Goal: Transaction & Acquisition: Download file/media

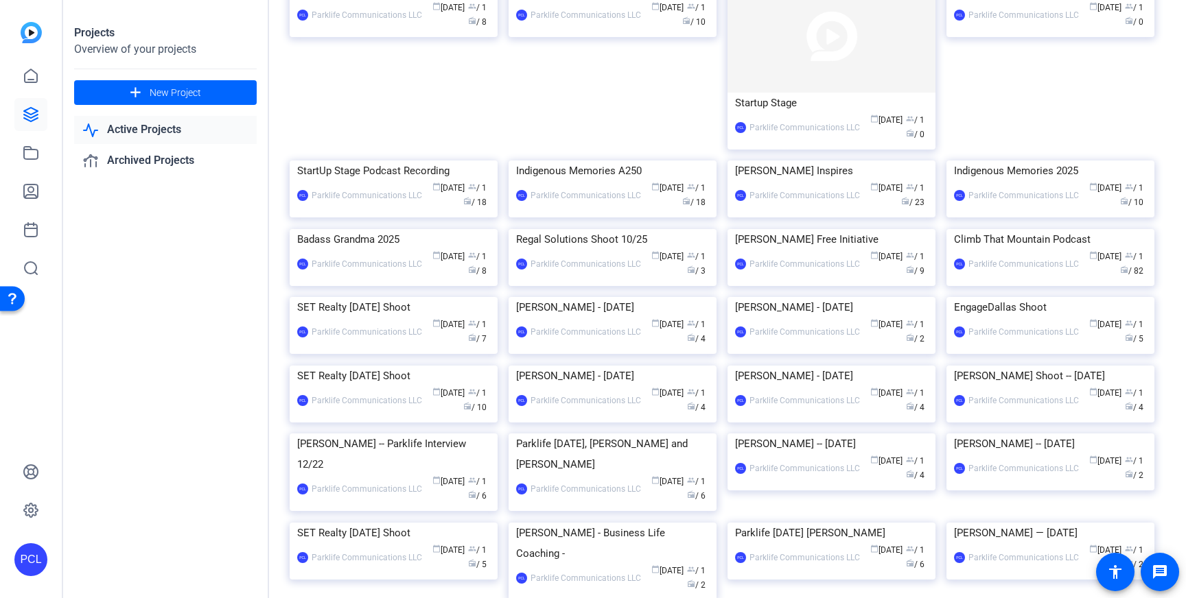
scroll to position [304, 0]
click at [1041, 227] on img at bounding box center [1050, 227] width 208 height 0
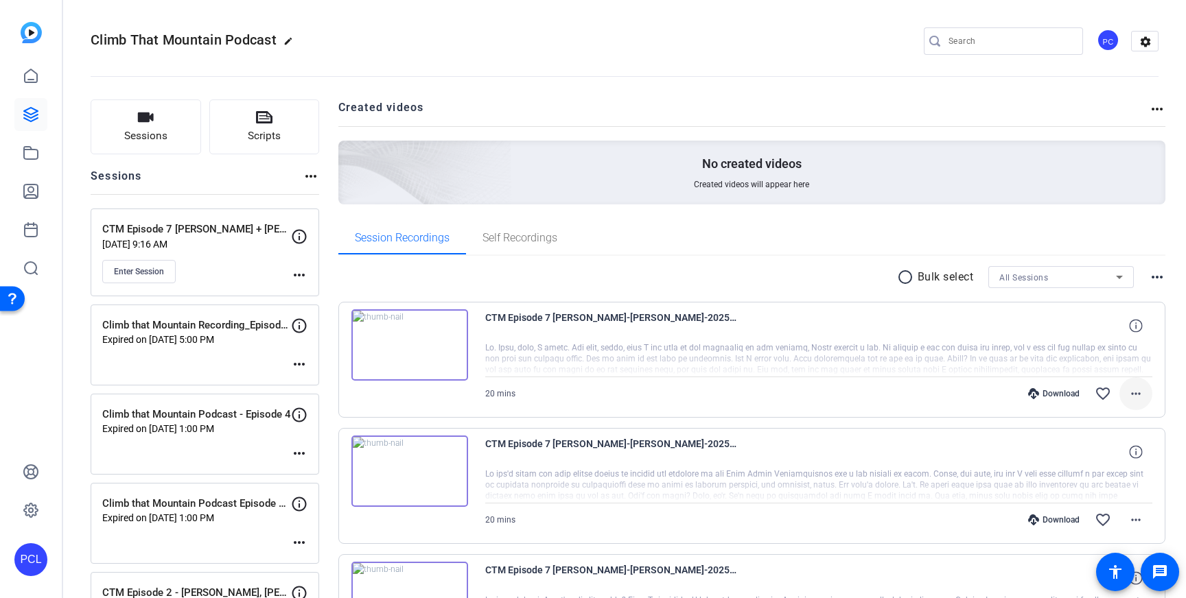
click at [1134, 396] on mat-icon "more_horiz" at bounding box center [1136, 394] width 16 height 16
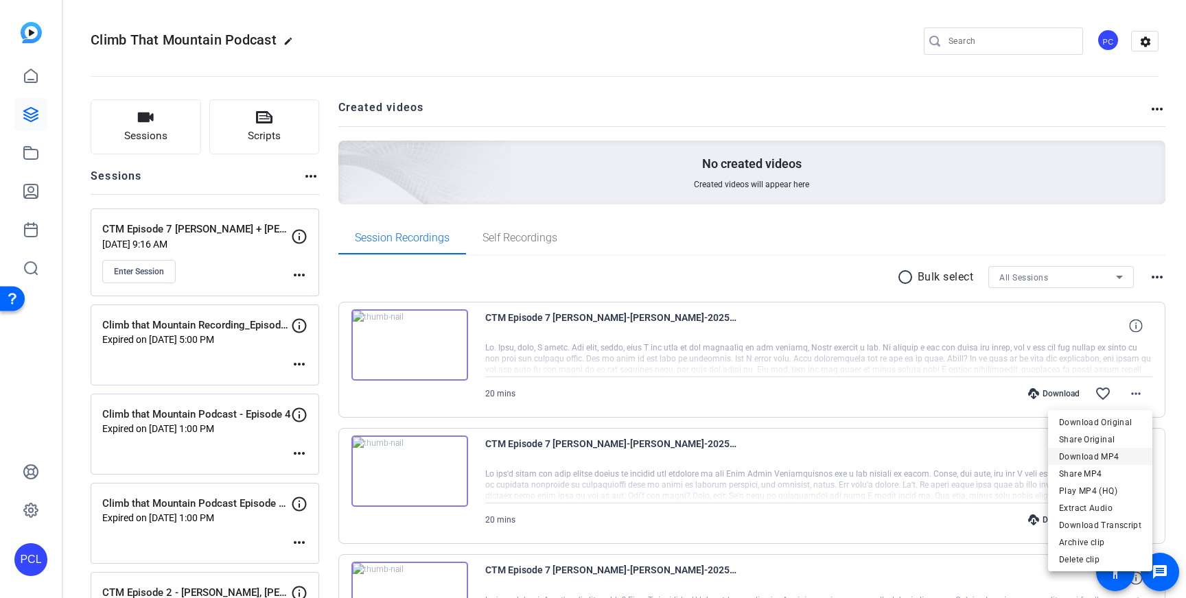
click at [1096, 464] on span "Download MP4" at bounding box center [1100, 457] width 82 height 16
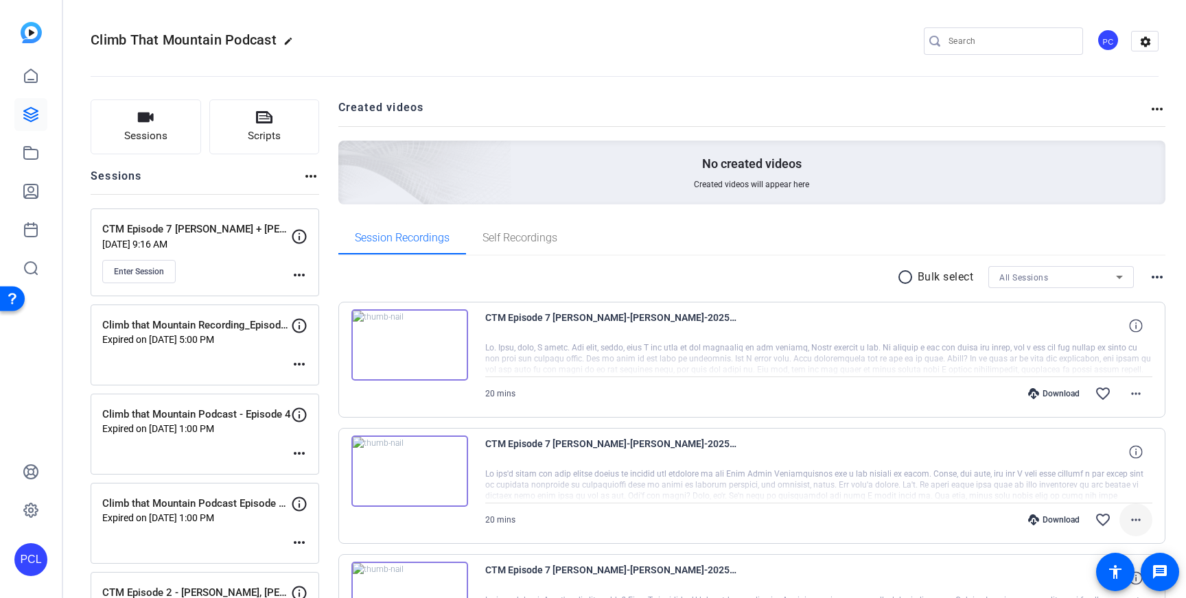
click at [1139, 520] on mat-icon "more_horiz" at bounding box center [1136, 520] width 16 height 16
click at [1099, 386] on span "Download MP4" at bounding box center [1100, 389] width 82 height 16
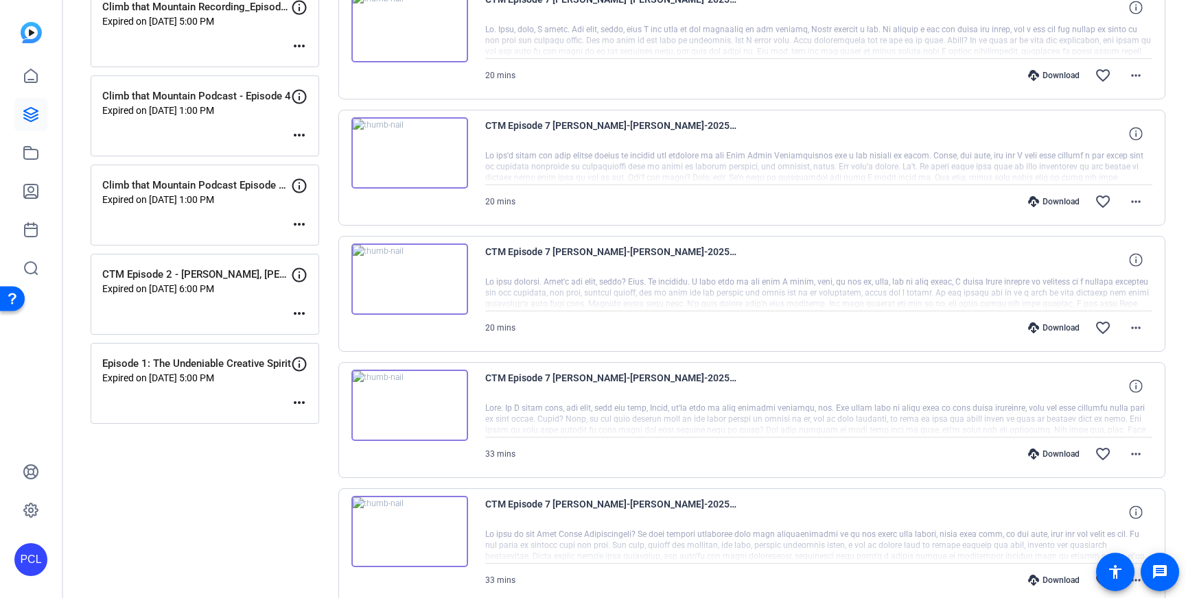
scroll to position [353, 0]
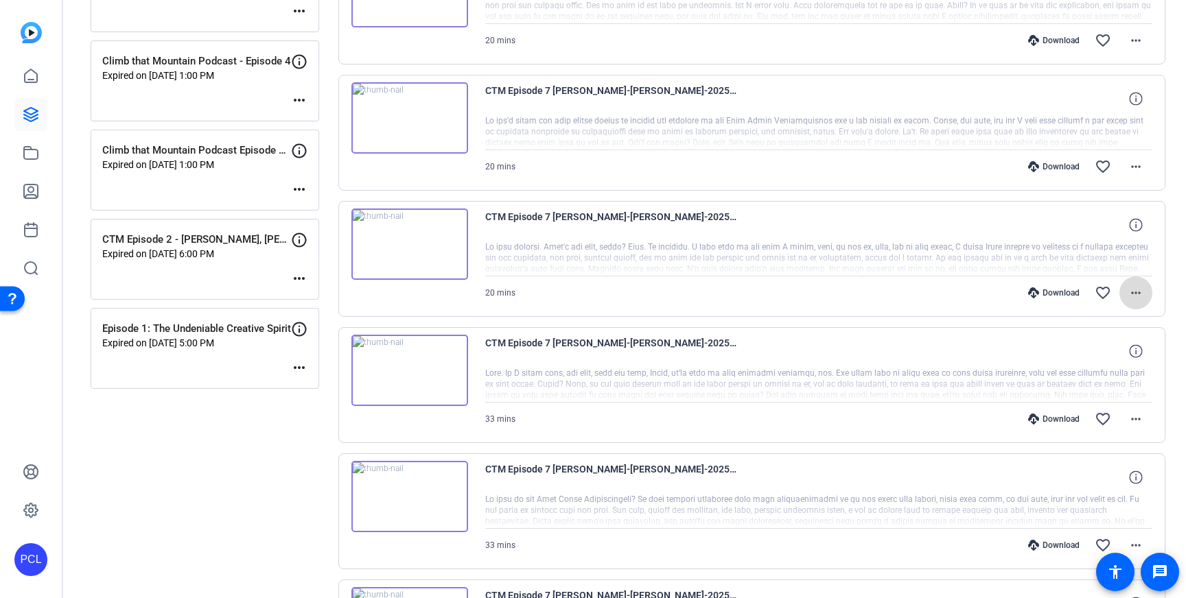
click at [1142, 294] on mat-icon "more_horiz" at bounding box center [1136, 293] width 16 height 16
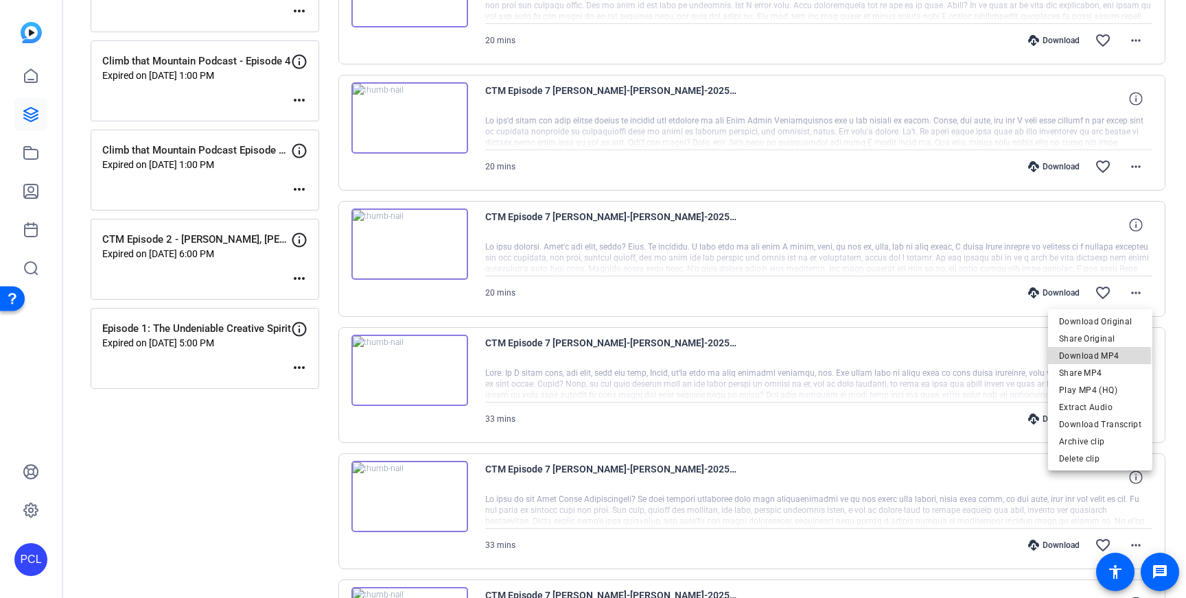
click at [1082, 357] on span "Download MP4" at bounding box center [1100, 356] width 82 height 16
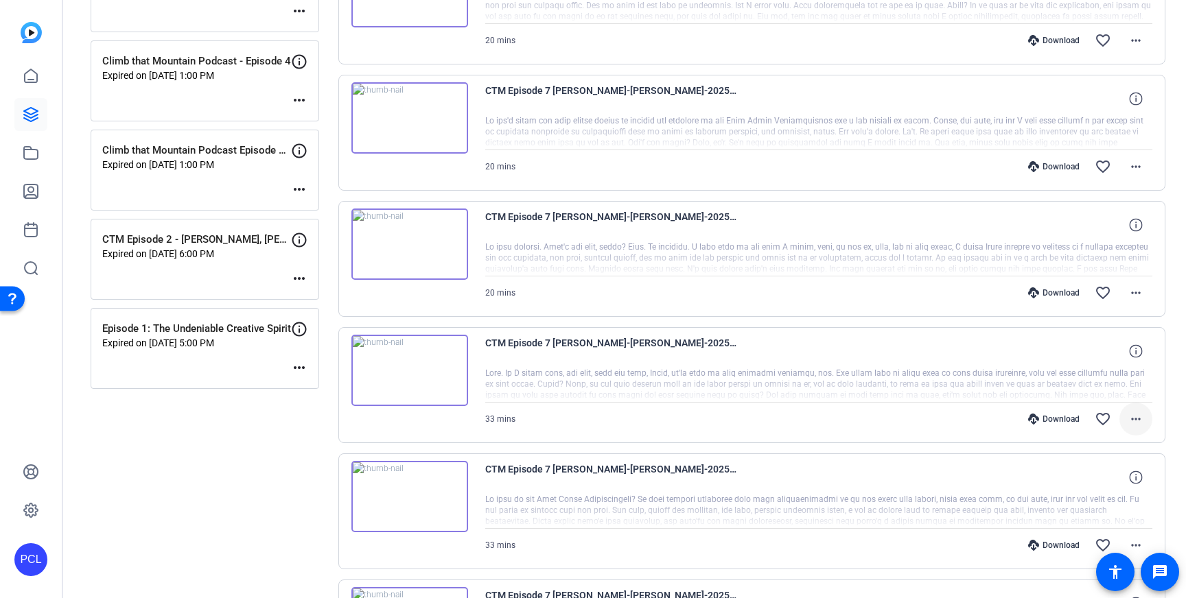
click at [1140, 421] on mat-icon "more_horiz" at bounding box center [1136, 419] width 16 height 16
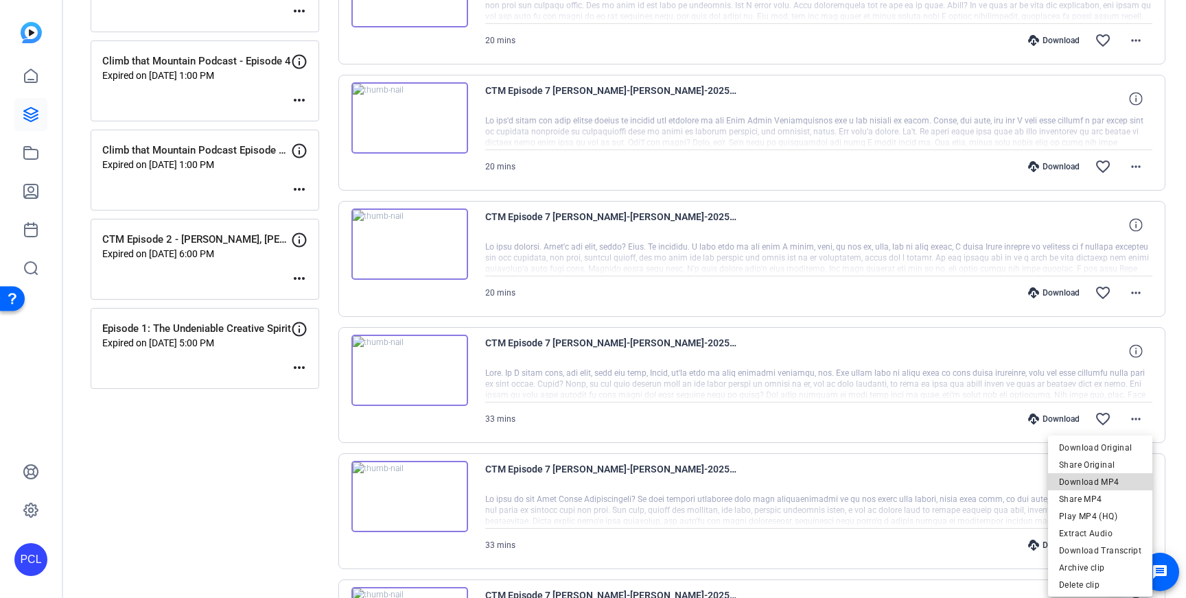
click at [1104, 480] on span "Download MP4" at bounding box center [1100, 482] width 82 height 16
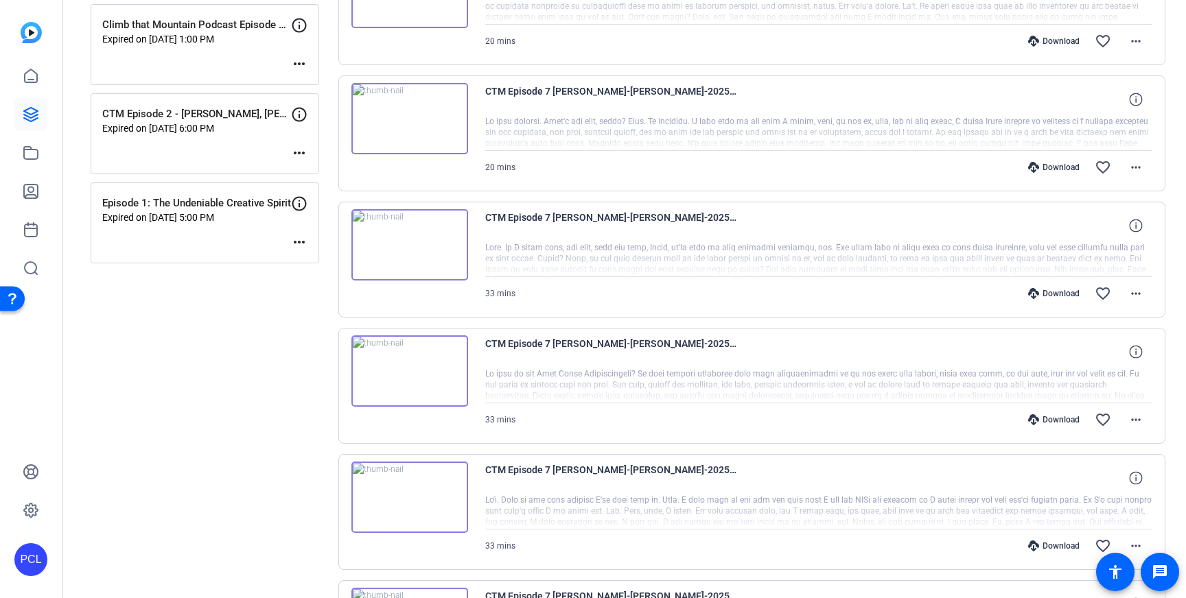
scroll to position [482, 0]
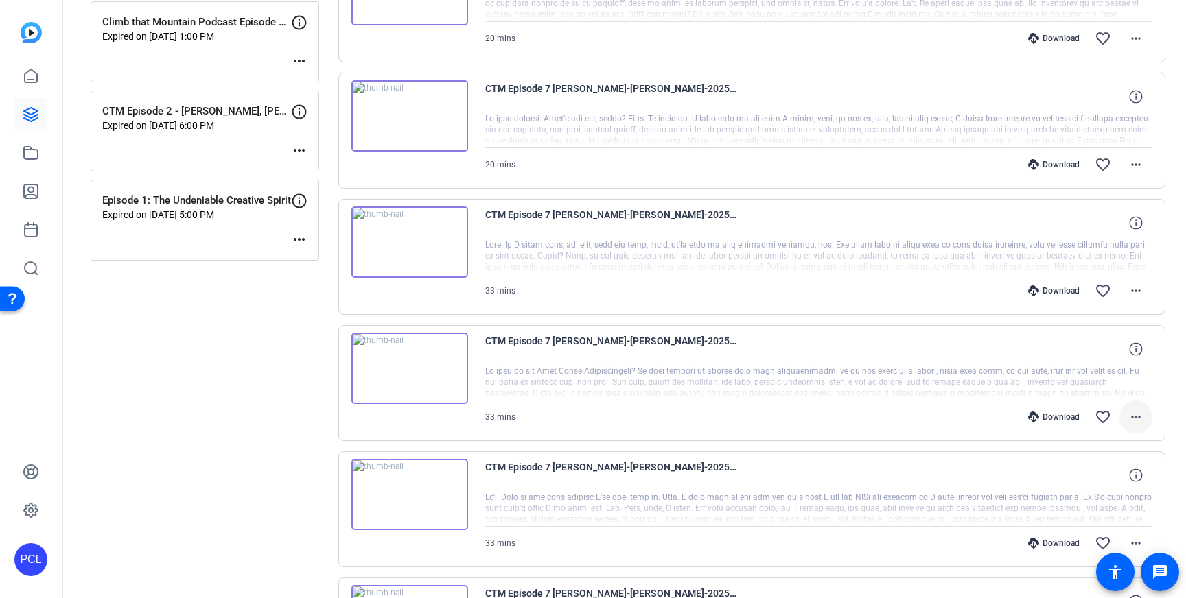
click at [1132, 417] on mat-icon "more_horiz" at bounding box center [1136, 417] width 16 height 16
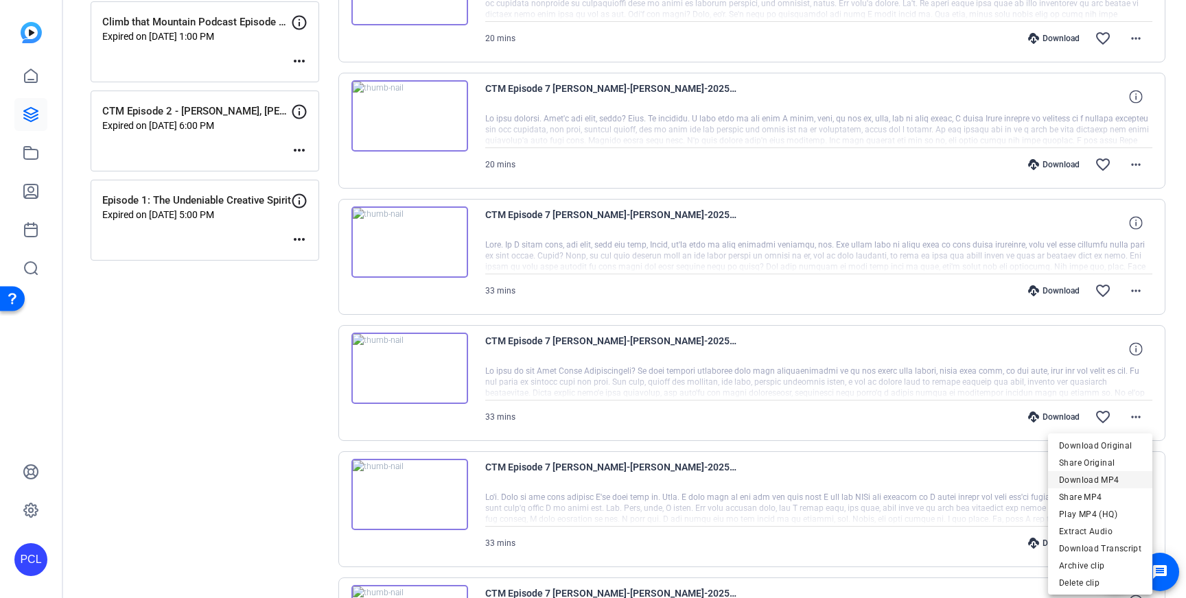
click at [1099, 479] on span "Download MP4" at bounding box center [1100, 480] width 82 height 16
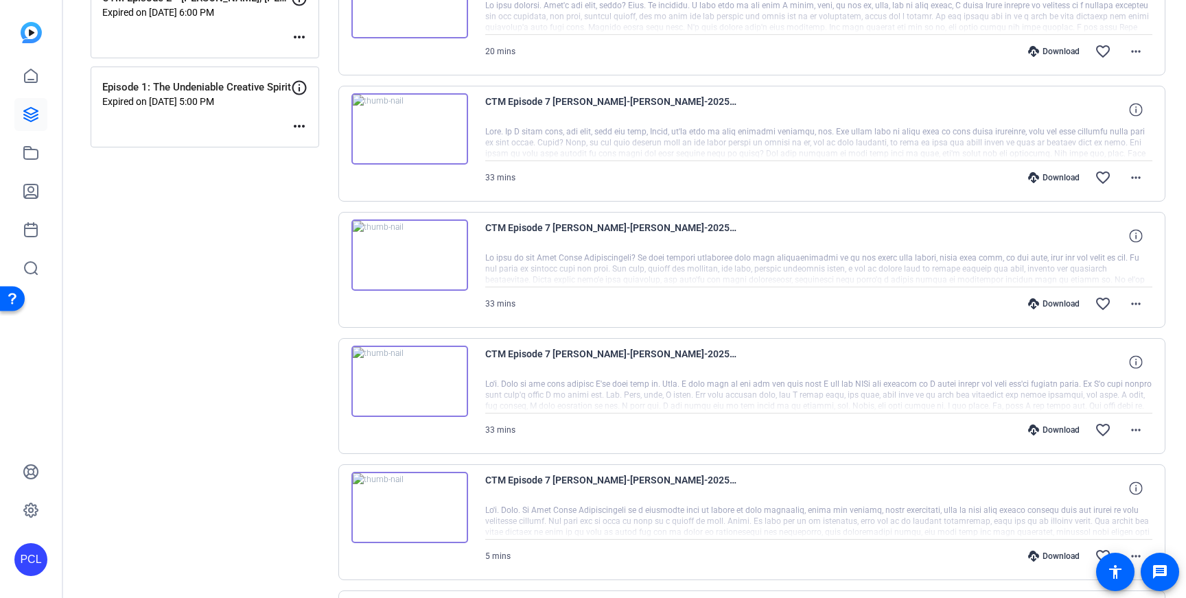
scroll to position [602, 0]
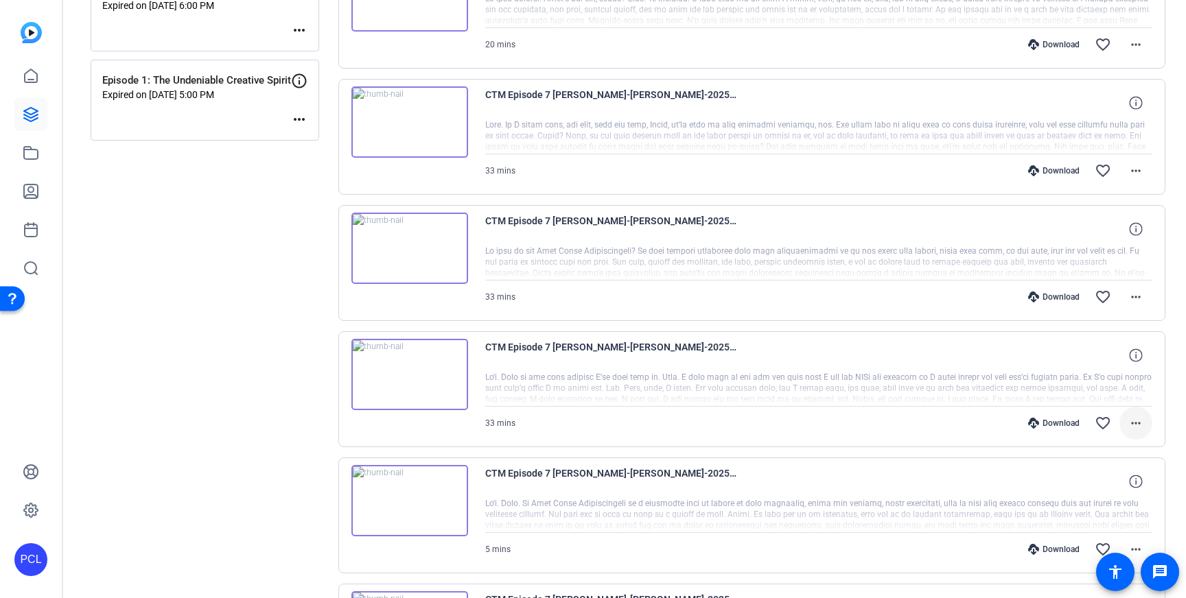
click at [1141, 432] on span at bounding box center [1135, 423] width 33 height 33
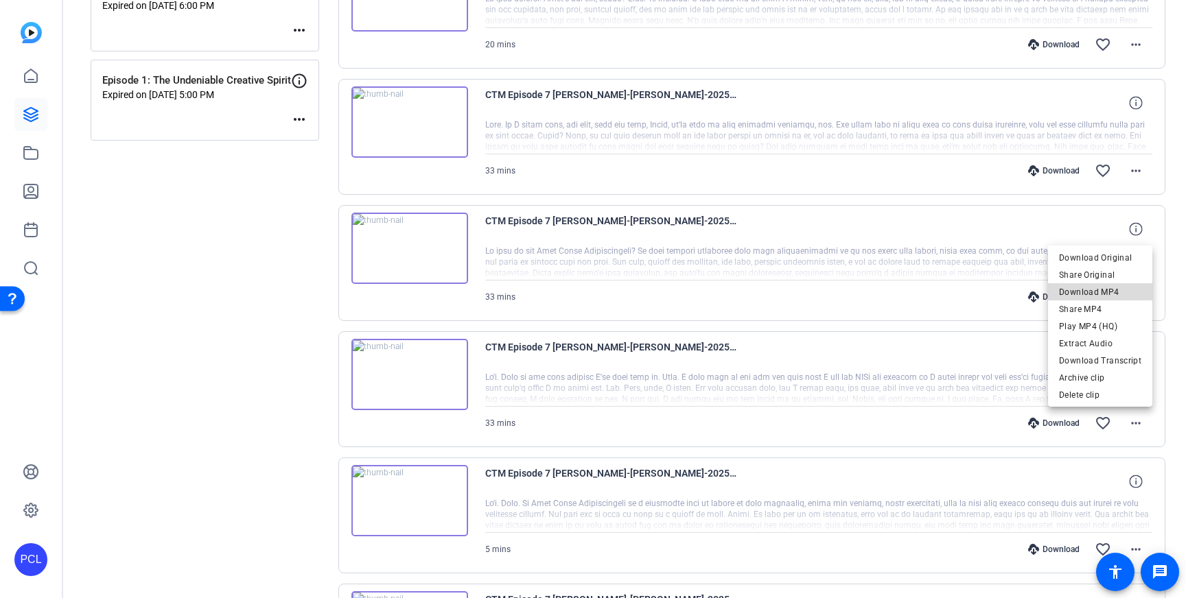
click at [1119, 290] on span "Download MP4" at bounding box center [1100, 292] width 82 height 16
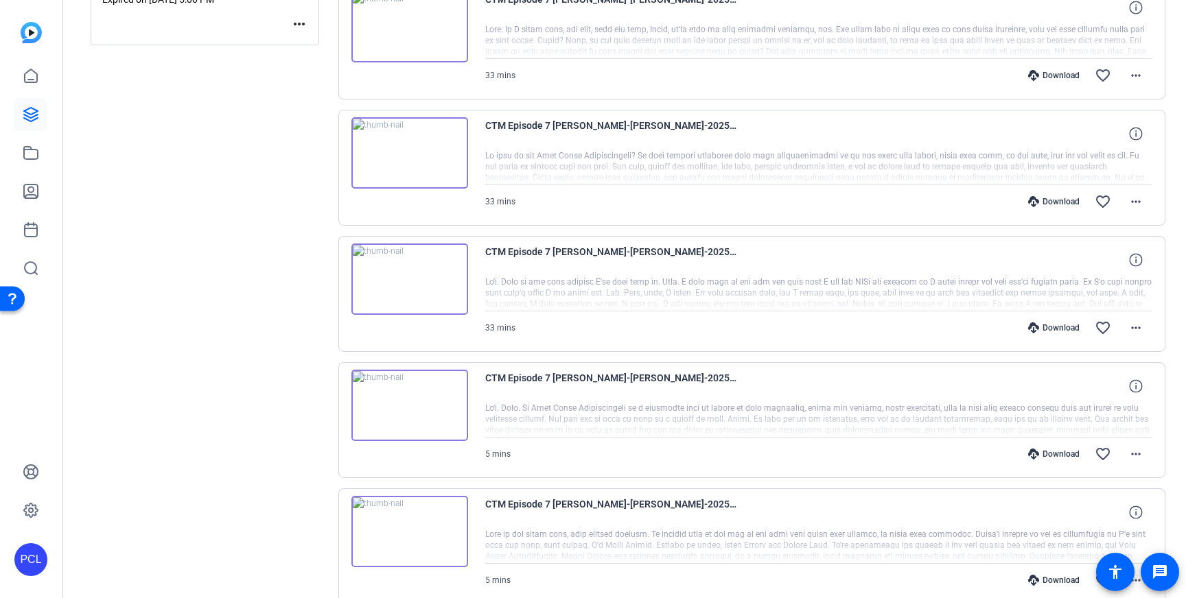
scroll to position [708, 0]
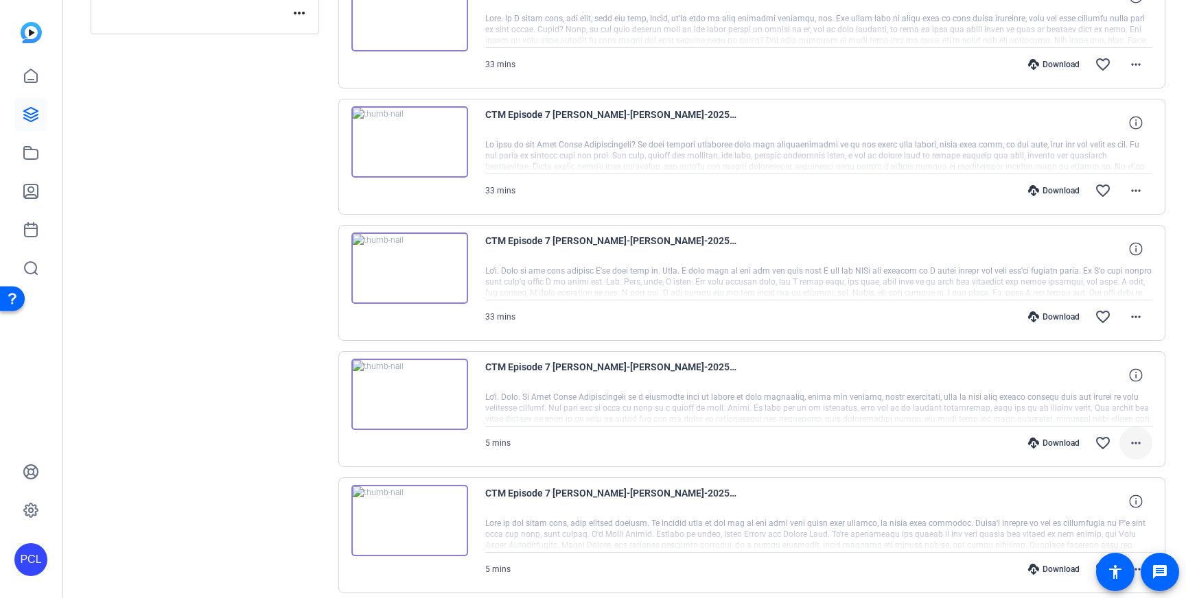
click at [1137, 443] on mat-icon "more_horiz" at bounding box center [1136, 443] width 16 height 16
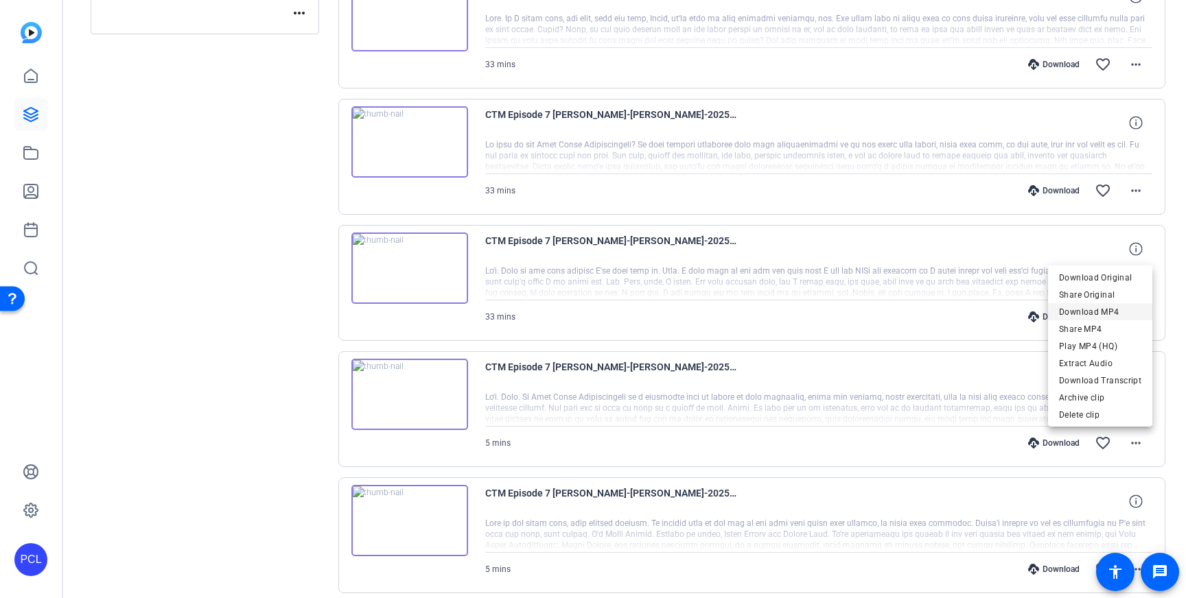
click at [1112, 312] on span "Download MP4" at bounding box center [1100, 312] width 82 height 16
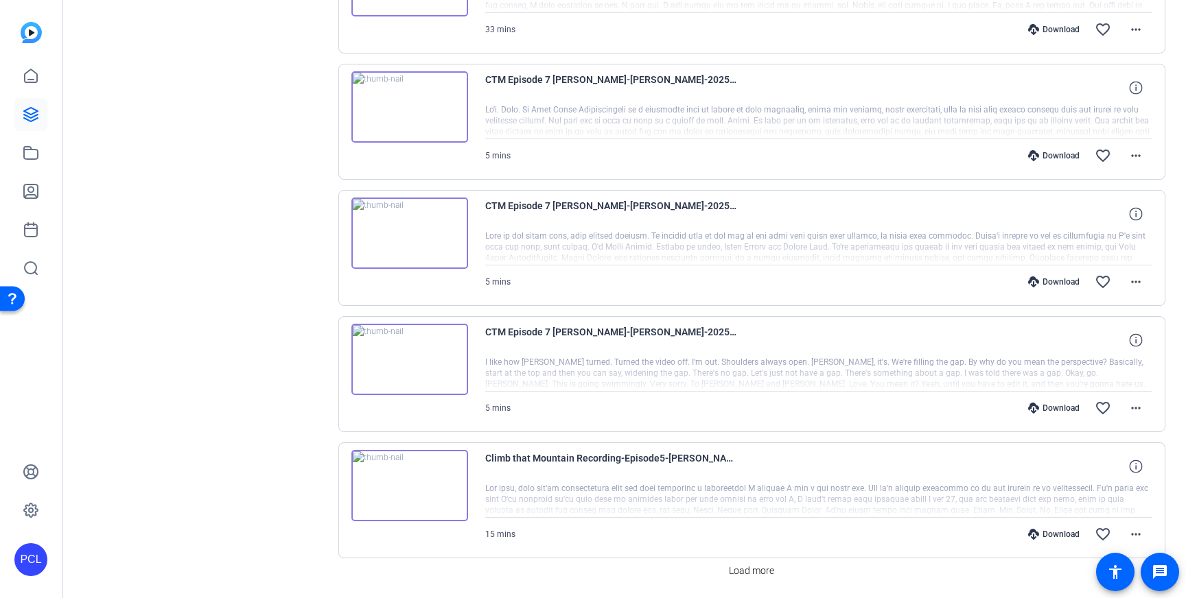
scroll to position [1042, 0]
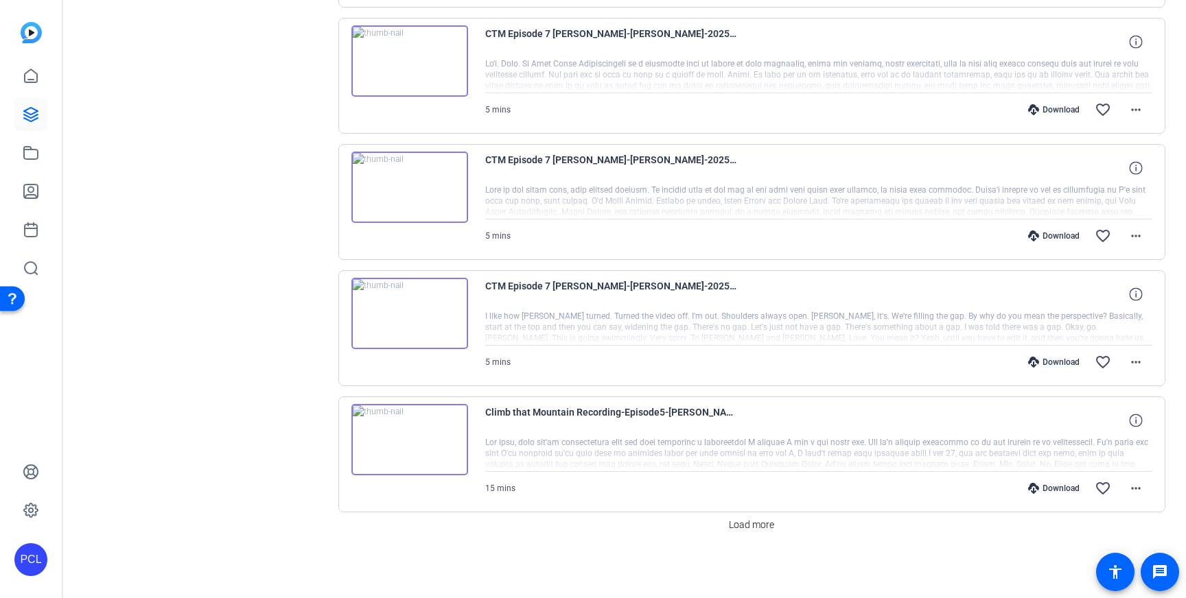
click at [814, 335] on div at bounding box center [819, 328] width 668 height 34
click at [1037, 364] on icon at bounding box center [1033, 362] width 11 height 11
click at [1126, 365] on span at bounding box center [1135, 362] width 33 height 33
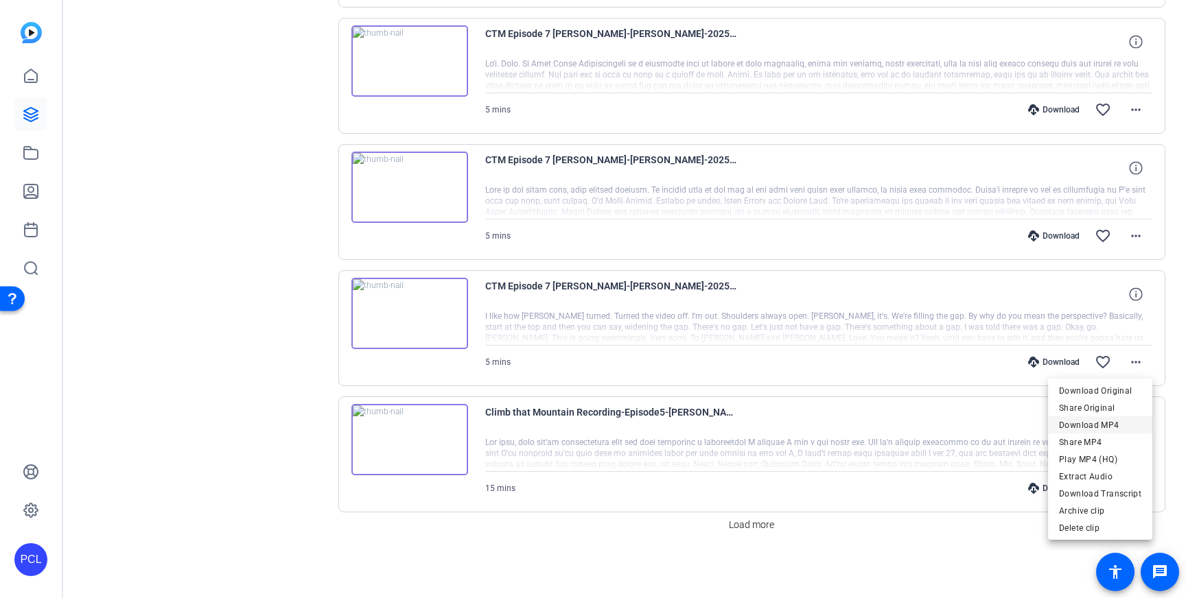
click at [1106, 423] on span "Download MP4" at bounding box center [1100, 425] width 82 height 16
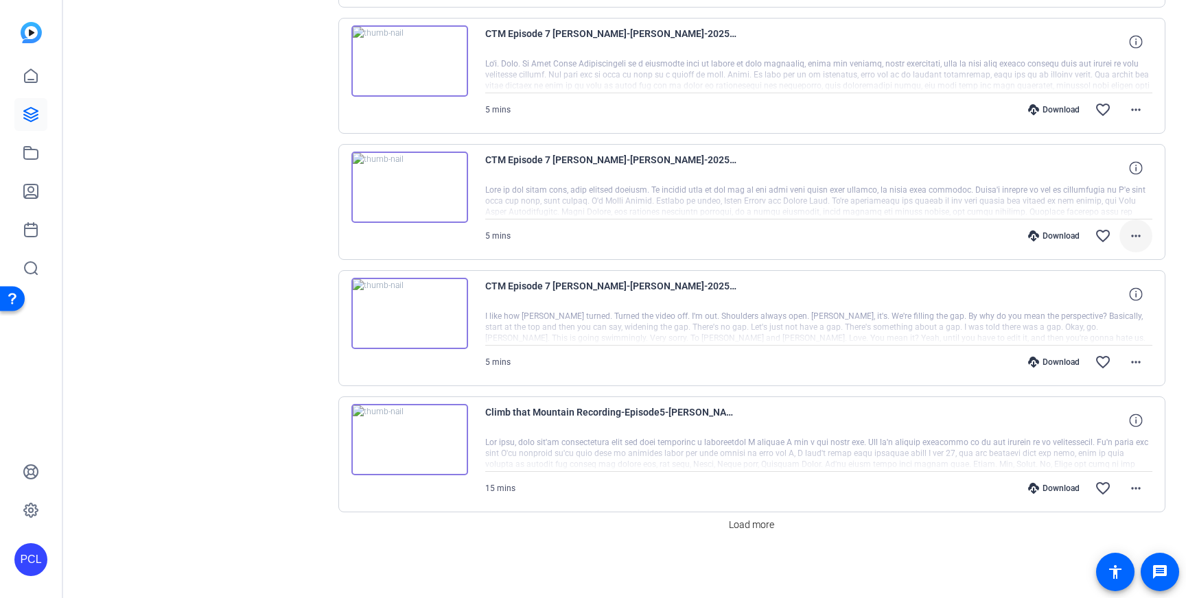
click at [1138, 233] on mat-icon "more_horiz" at bounding box center [1136, 236] width 16 height 16
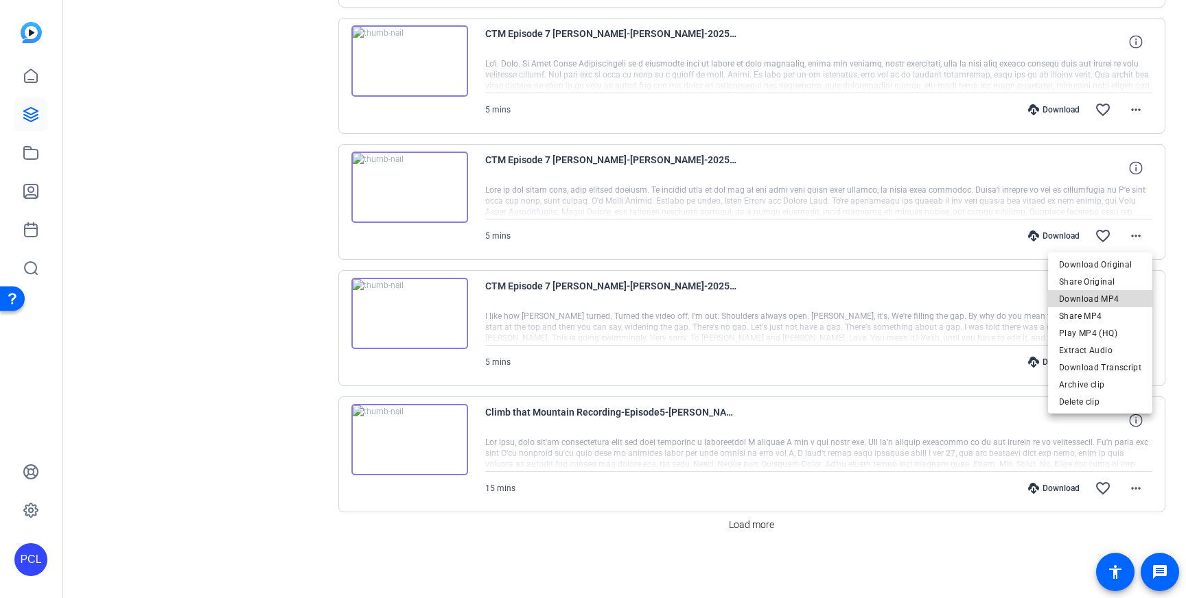
click at [1119, 299] on span "Download MP4" at bounding box center [1100, 299] width 82 height 16
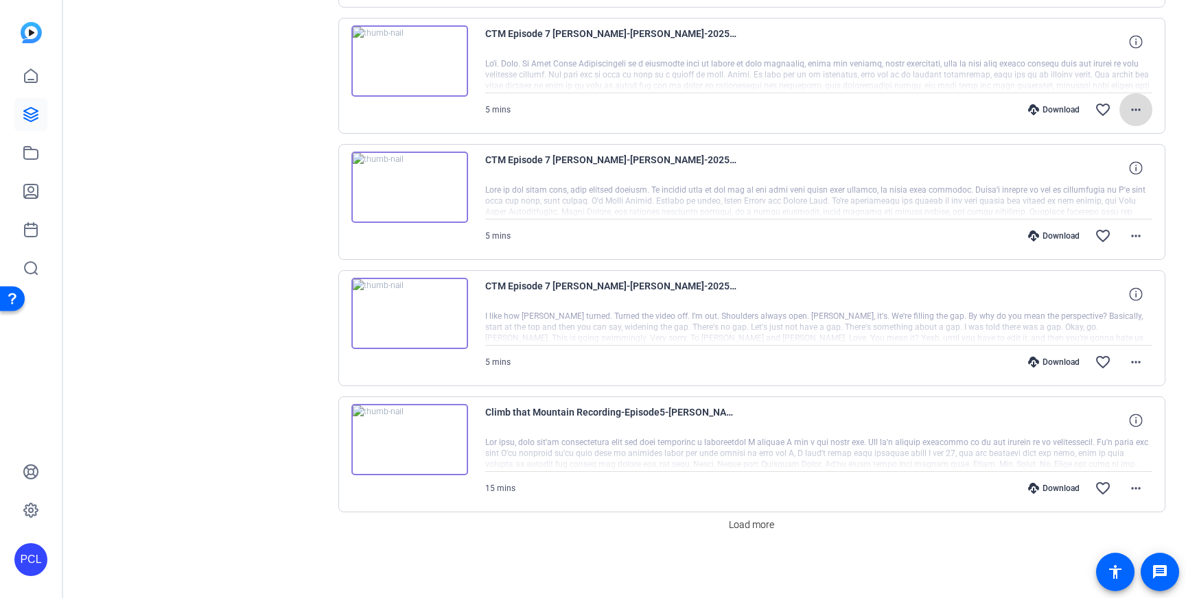
click at [1140, 102] on mat-icon "more_horiz" at bounding box center [1136, 110] width 16 height 16
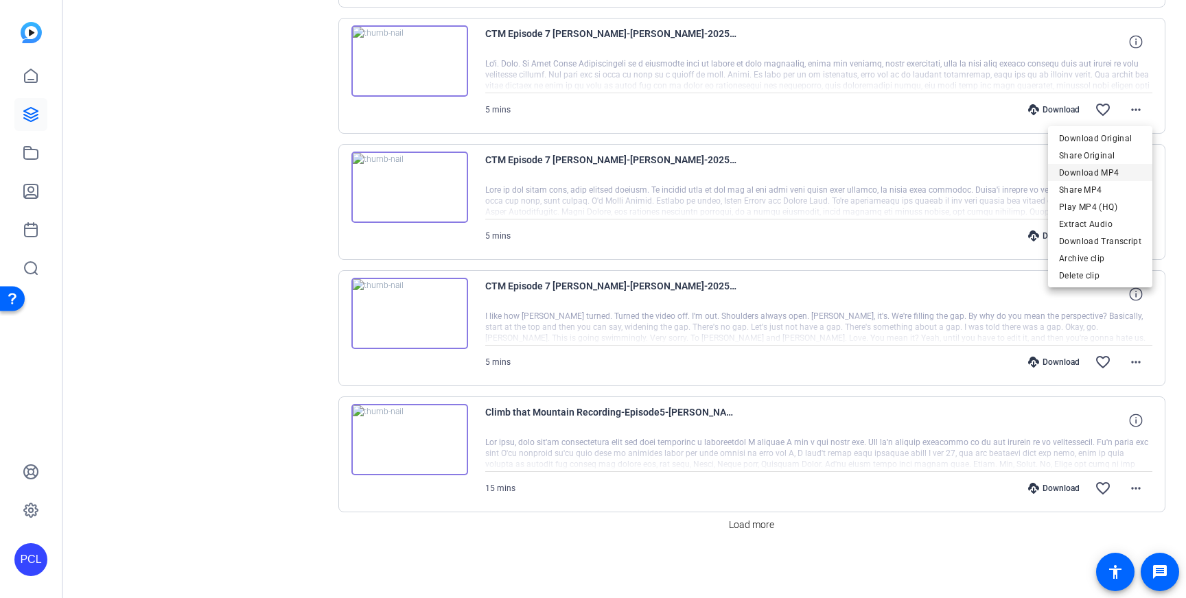
click at [1115, 168] on span "Download MP4" at bounding box center [1100, 173] width 82 height 16
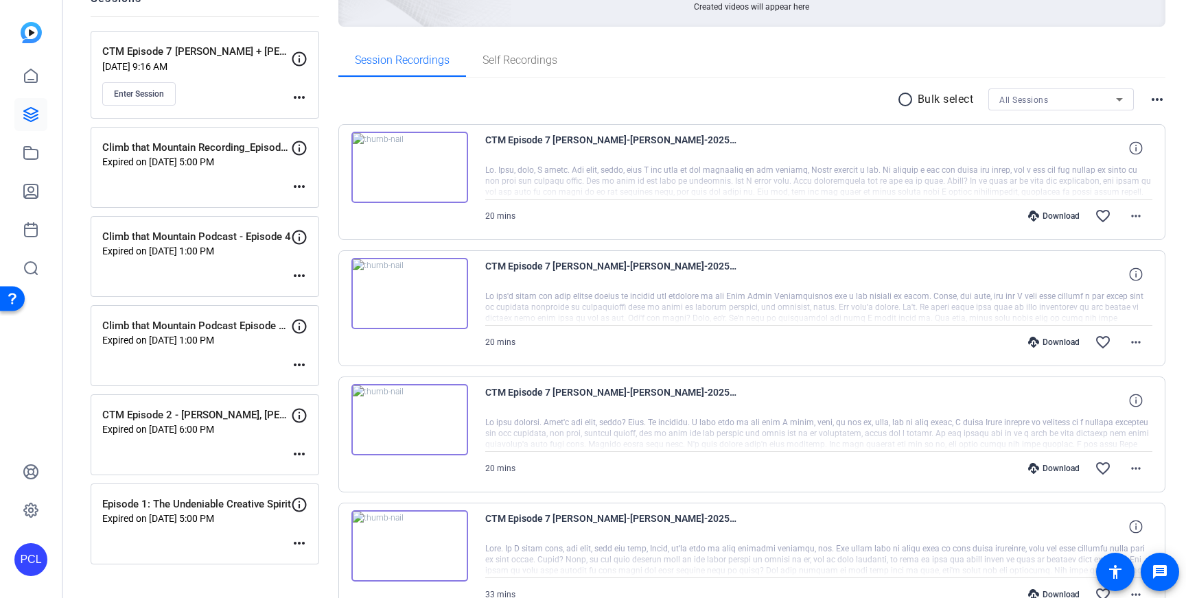
scroll to position [0, 0]
